Goal: Information Seeking & Learning: Learn about a topic

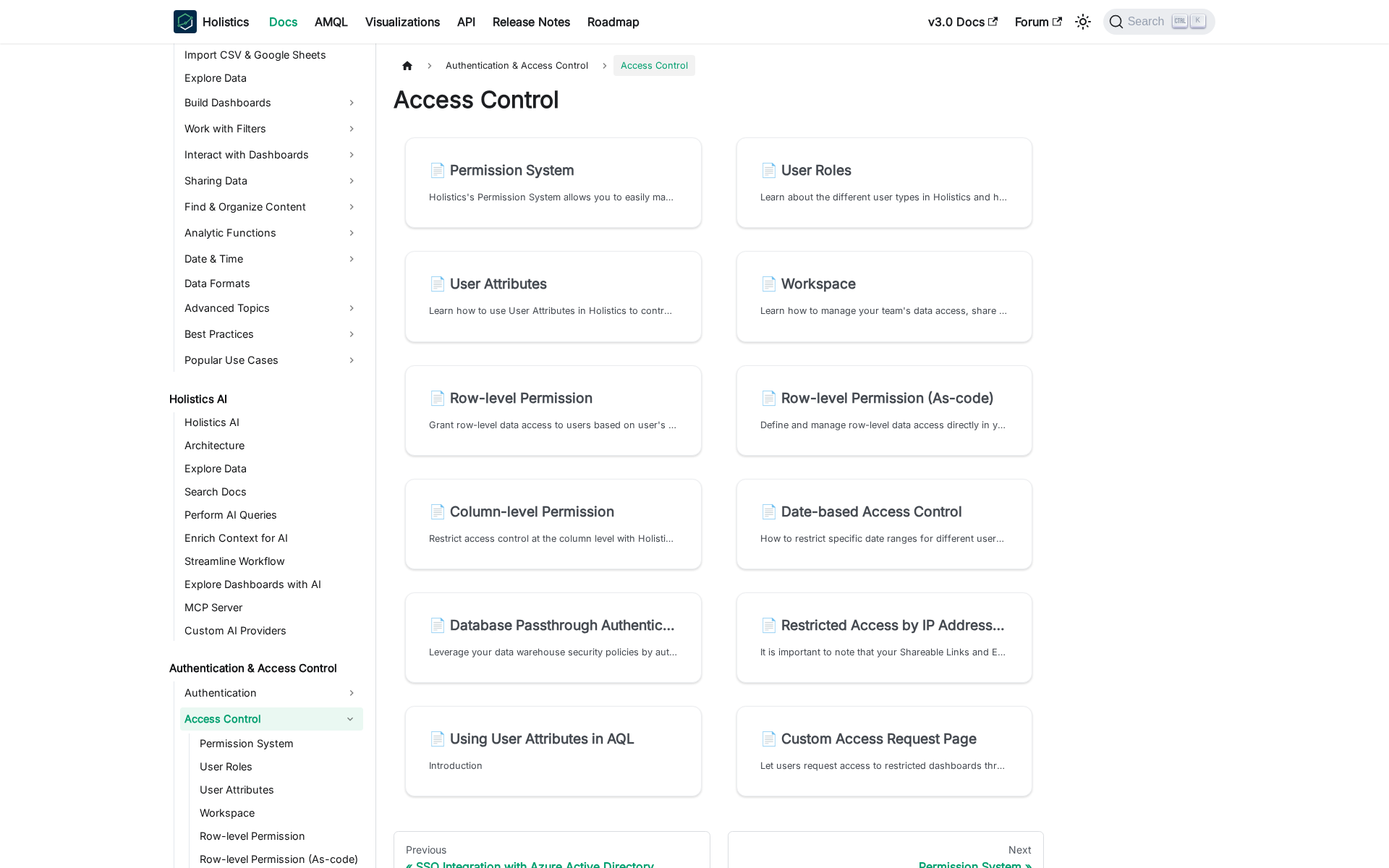
scroll to position [429, 0]
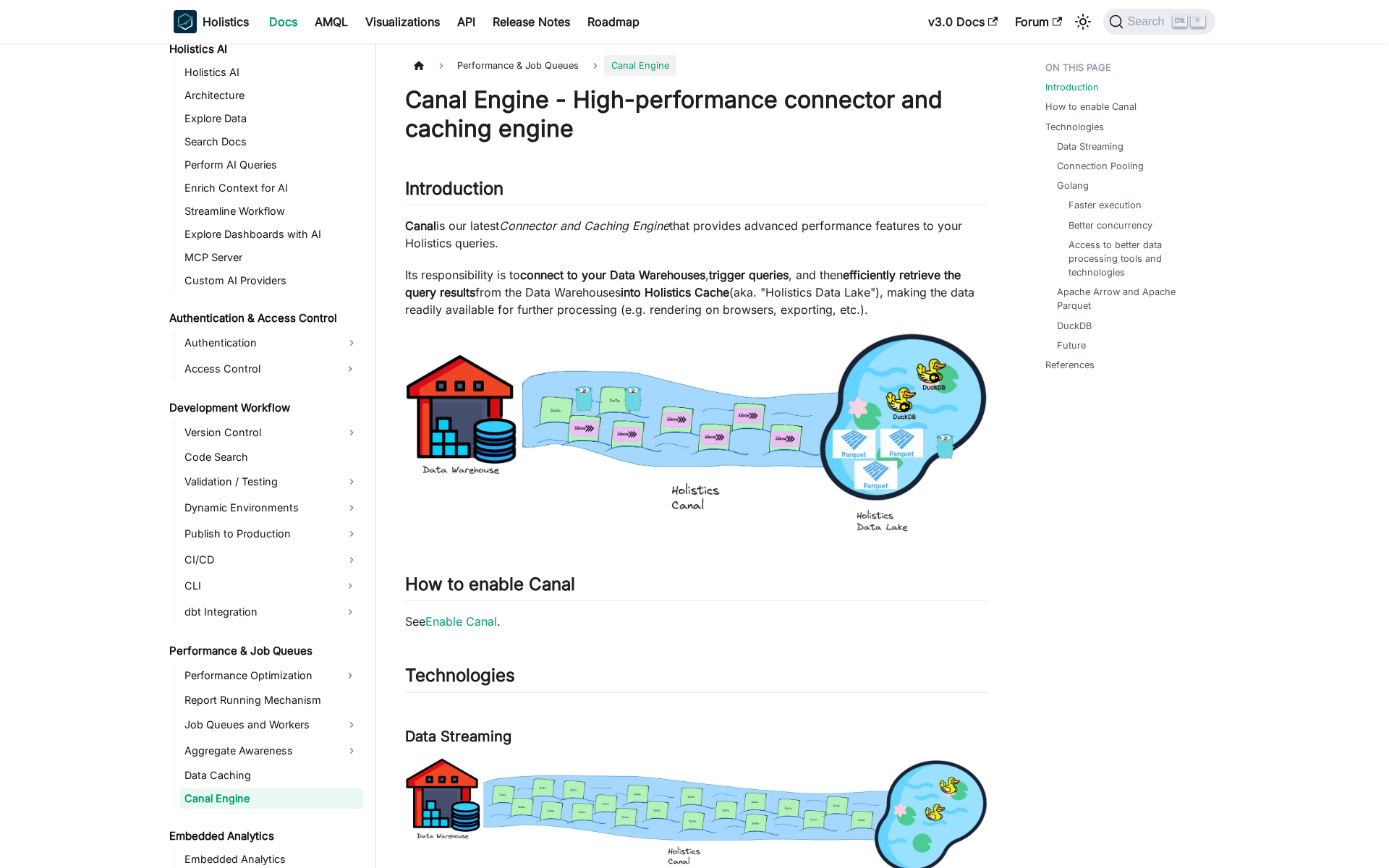
scroll to position [856, 0]
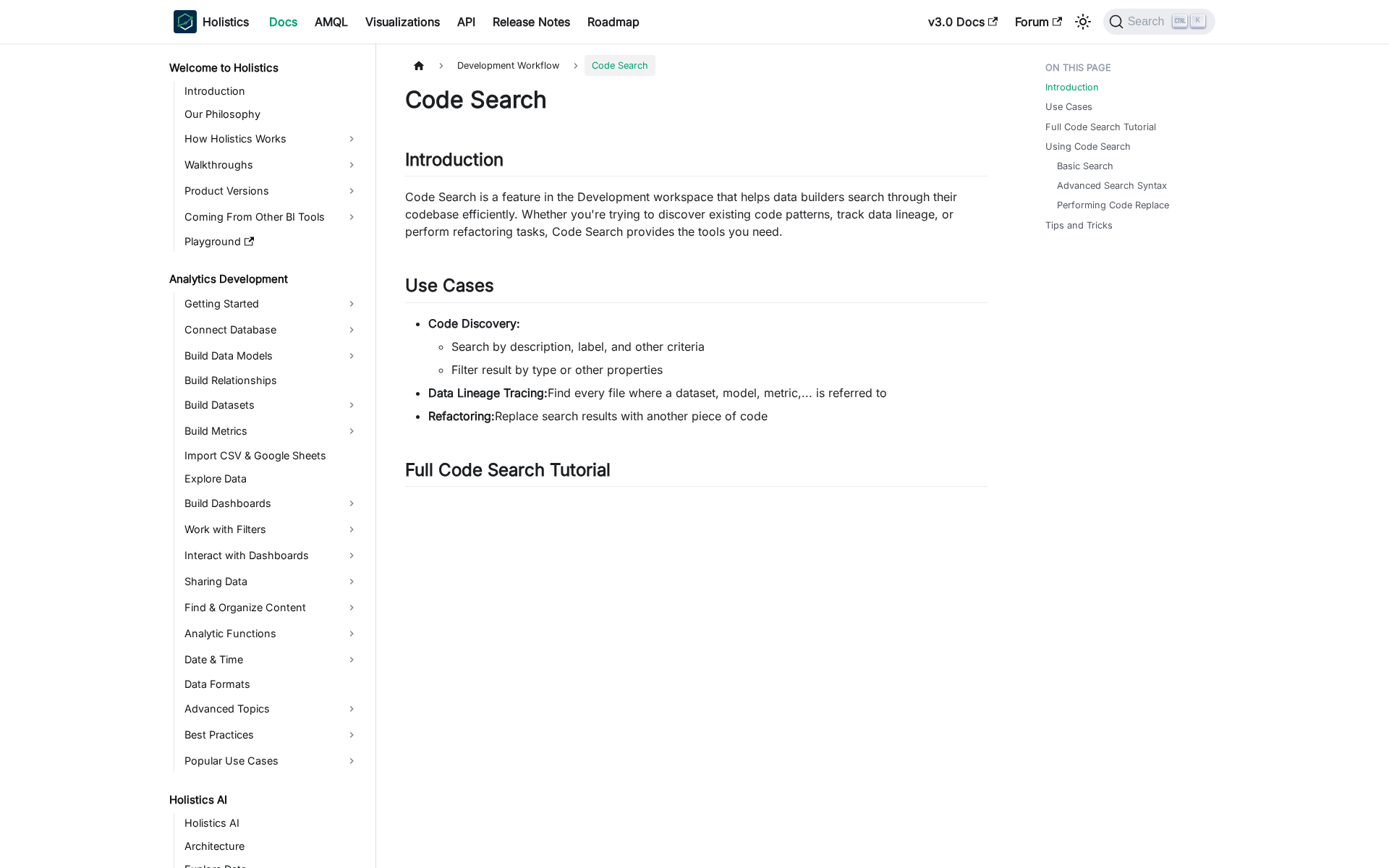
scroll to position [515, 0]
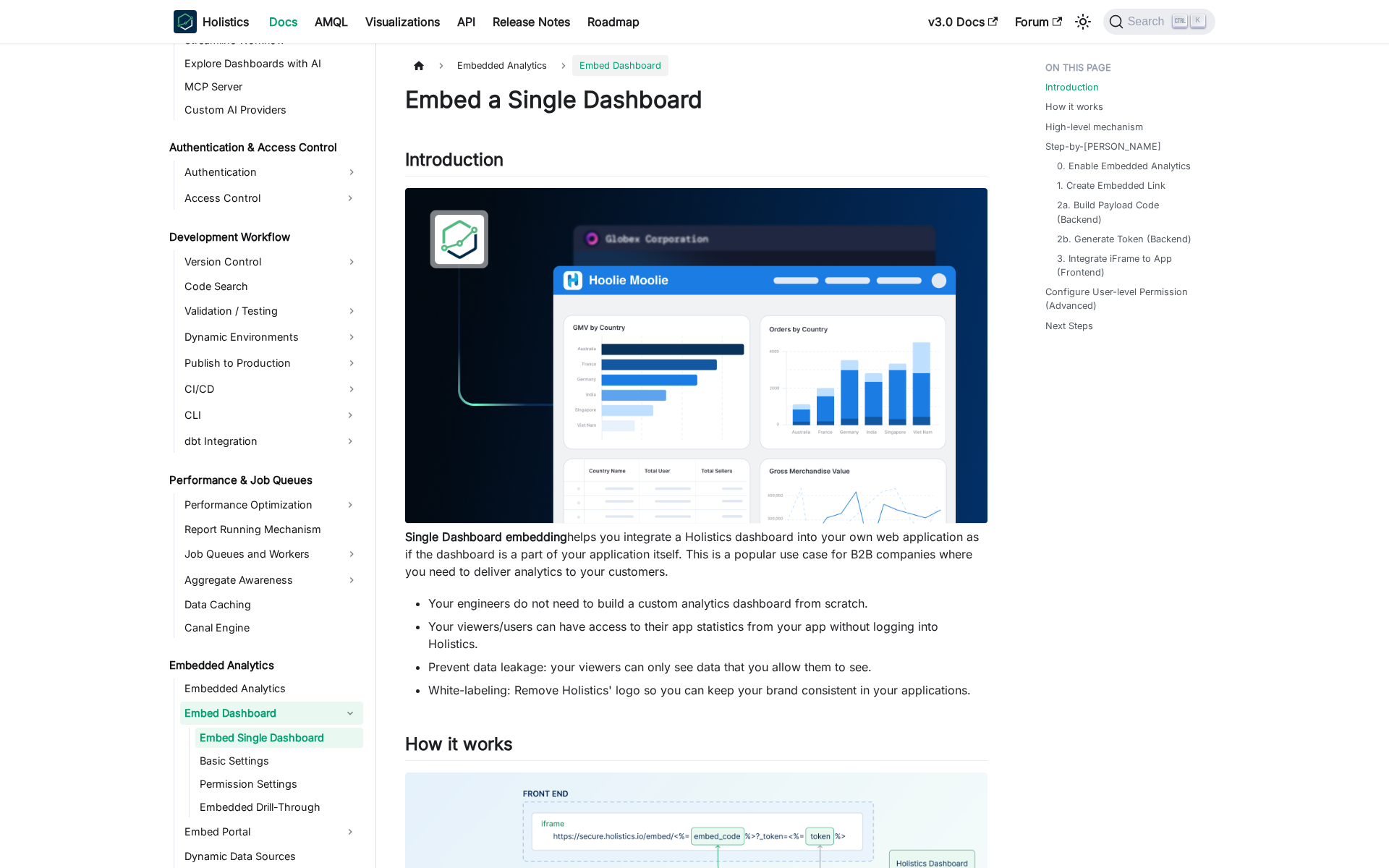
scroll to position [967, 0]
